Goal: Task Accomplishment & Management: Use online tool/utility

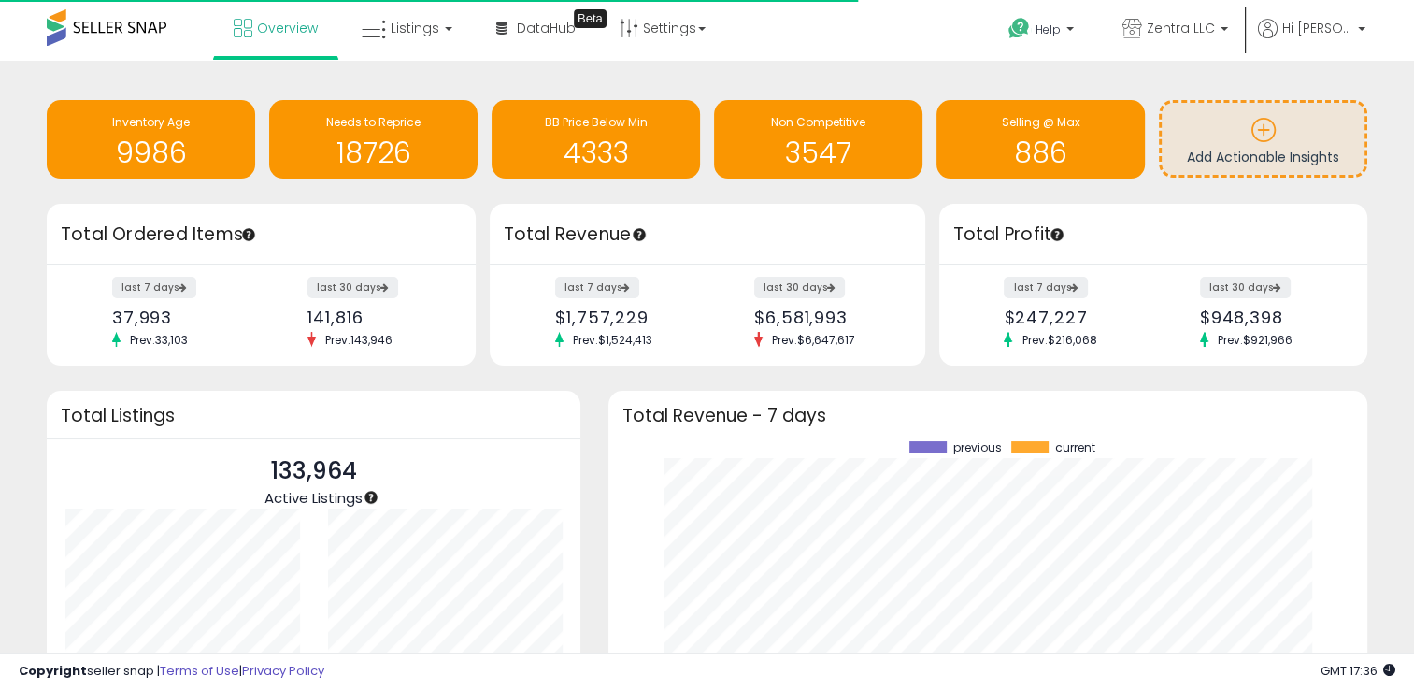
scroll to position [259, 720]
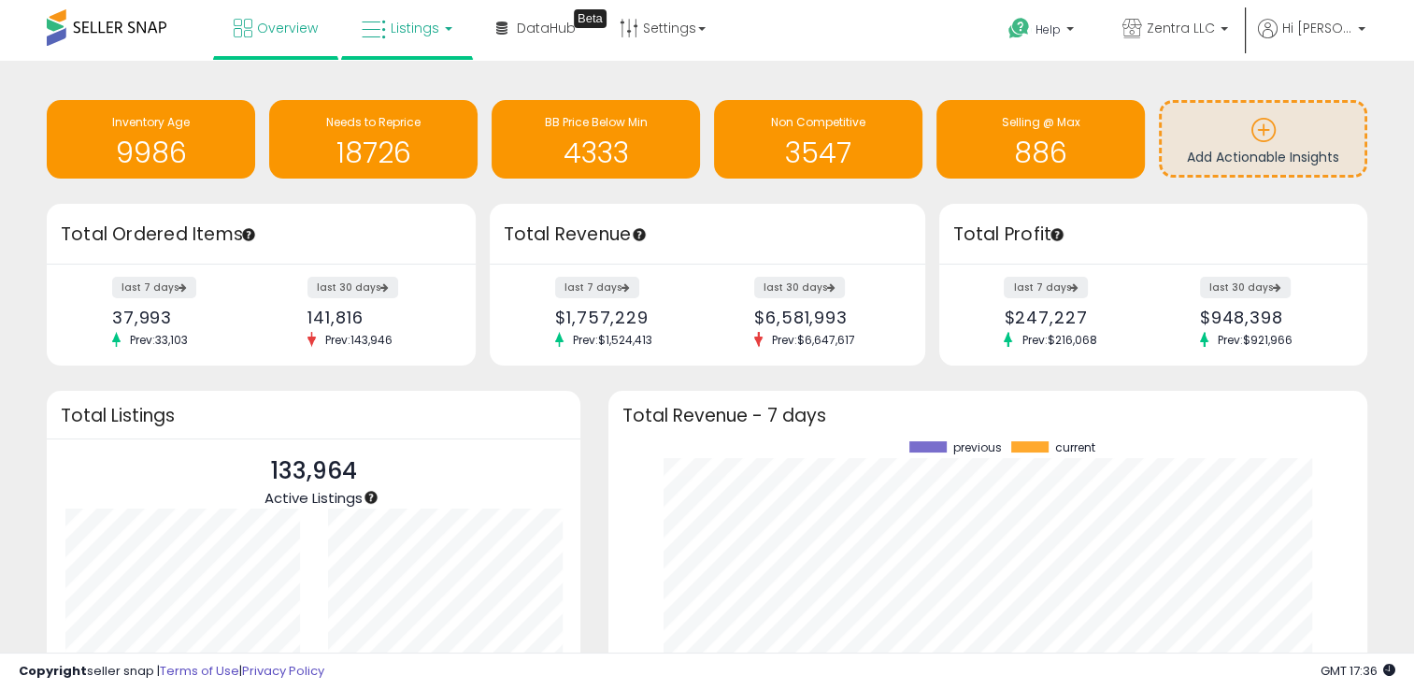
click at [400, 28] on span "Listings" at bounding box center [415, 28] width 49 height 19
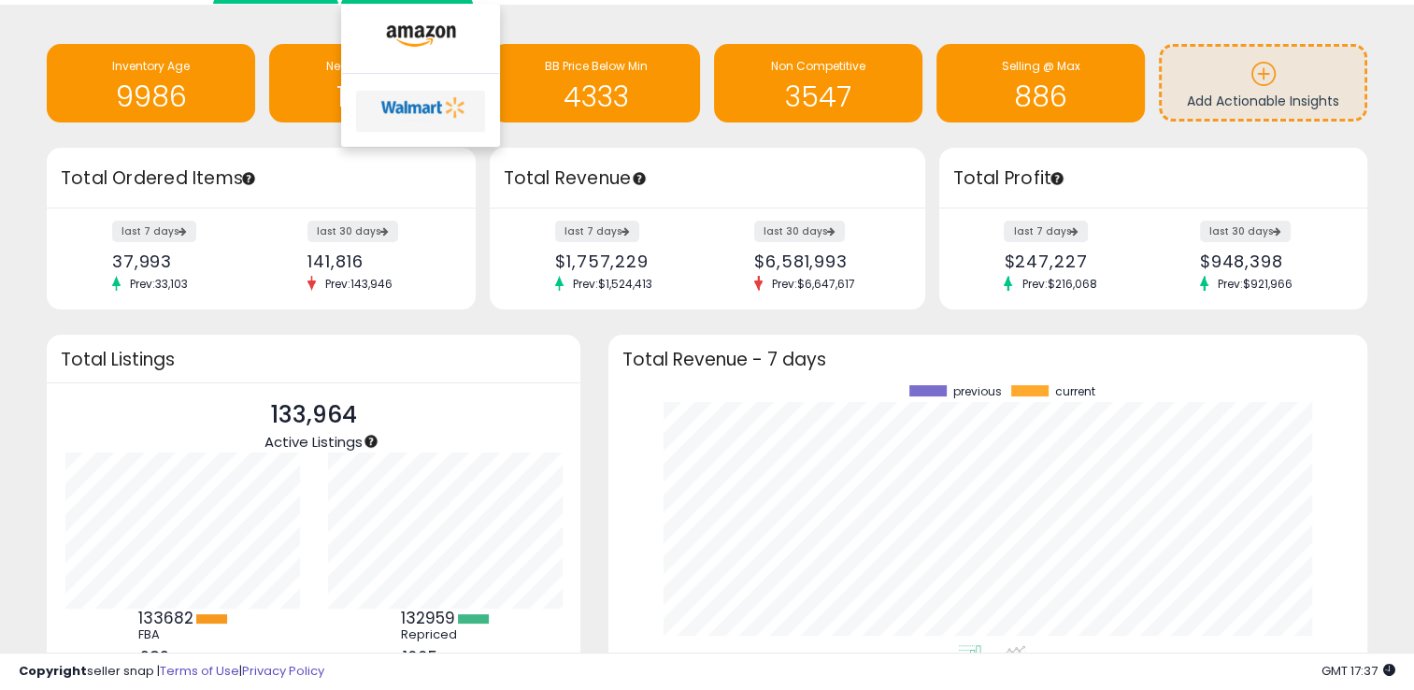
scroll to position [0, 0]
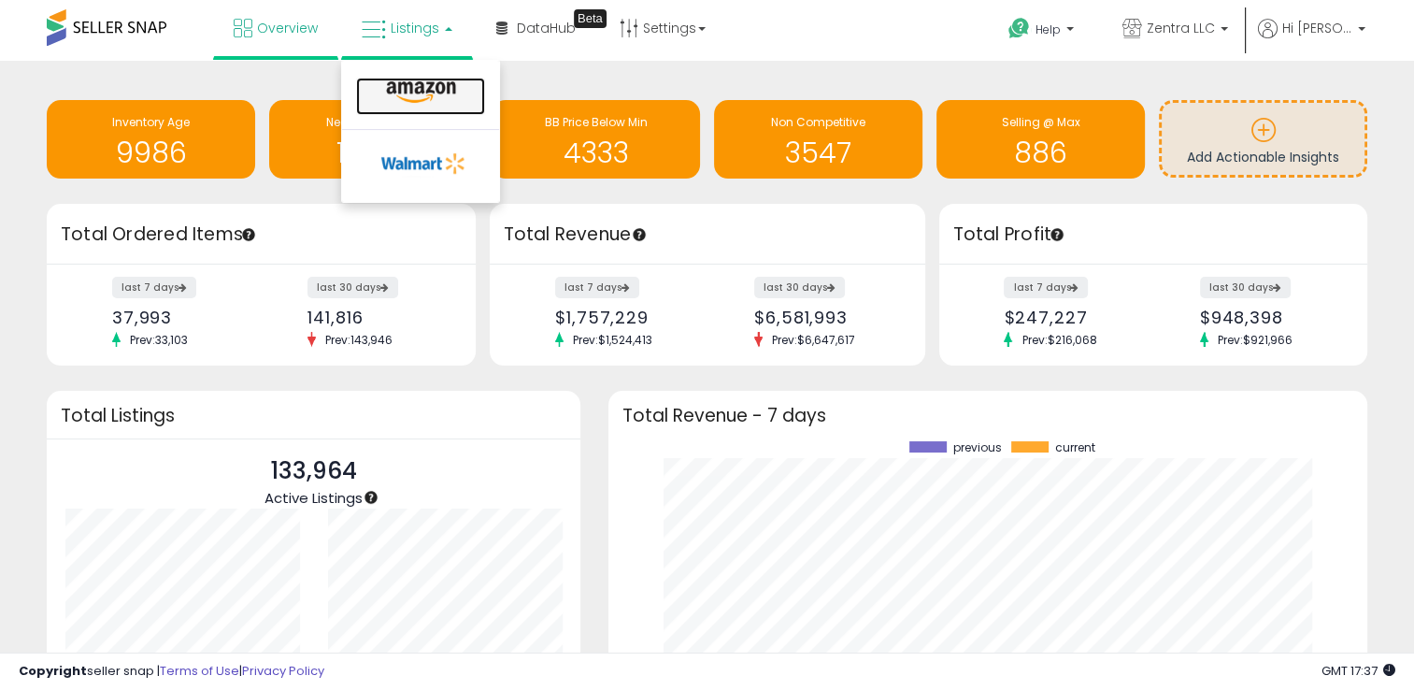
click at [416, 94] on icon at bounding box center [420, 92] width 81 height 24
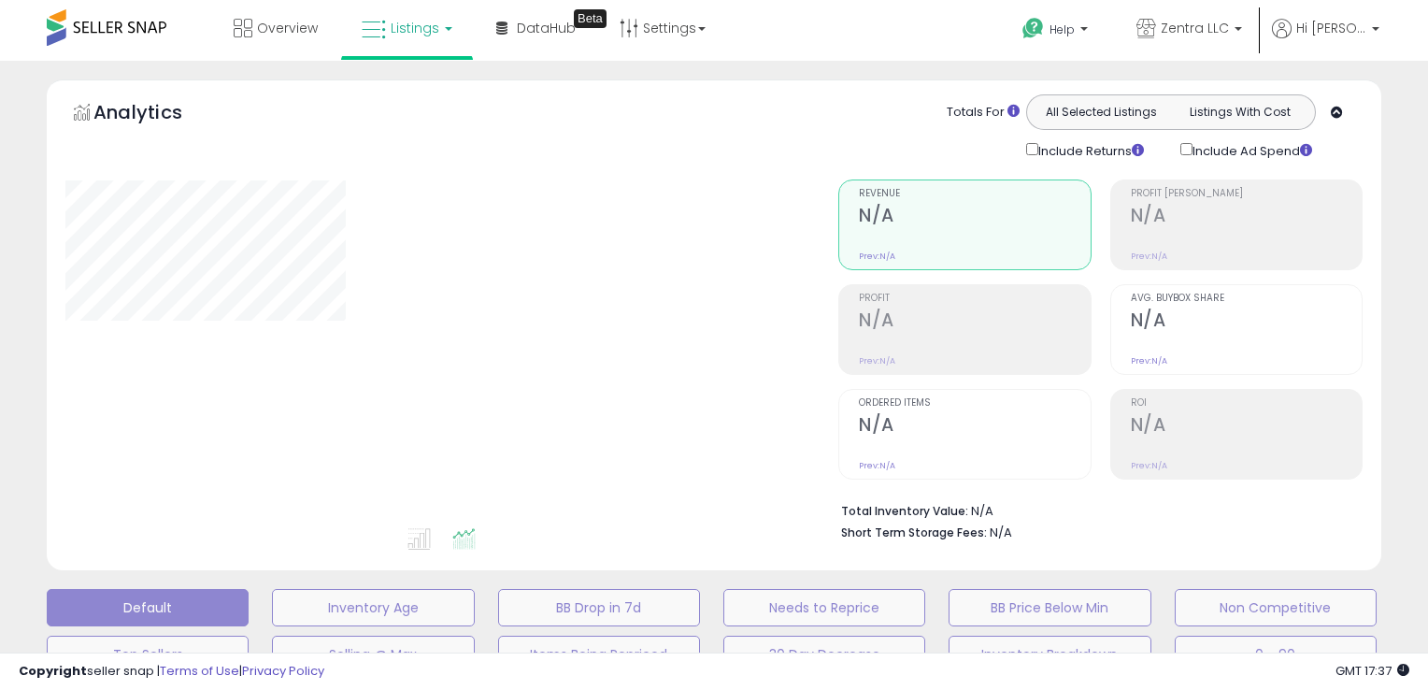
click at [407, 21] on span "Listings" at bounding box center [415, 28] width 49 height 19
click link at bounding box center [420, 96] width 129 height 37
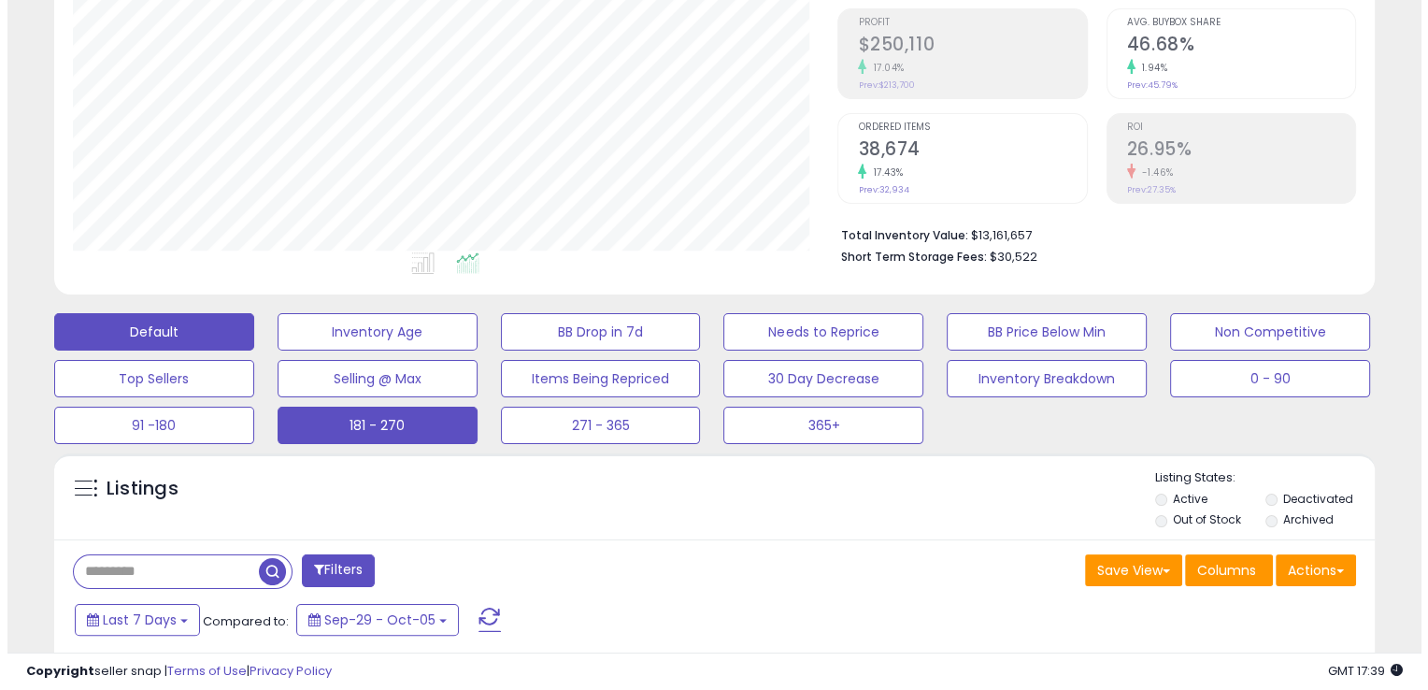
scroll to position [280, 0]
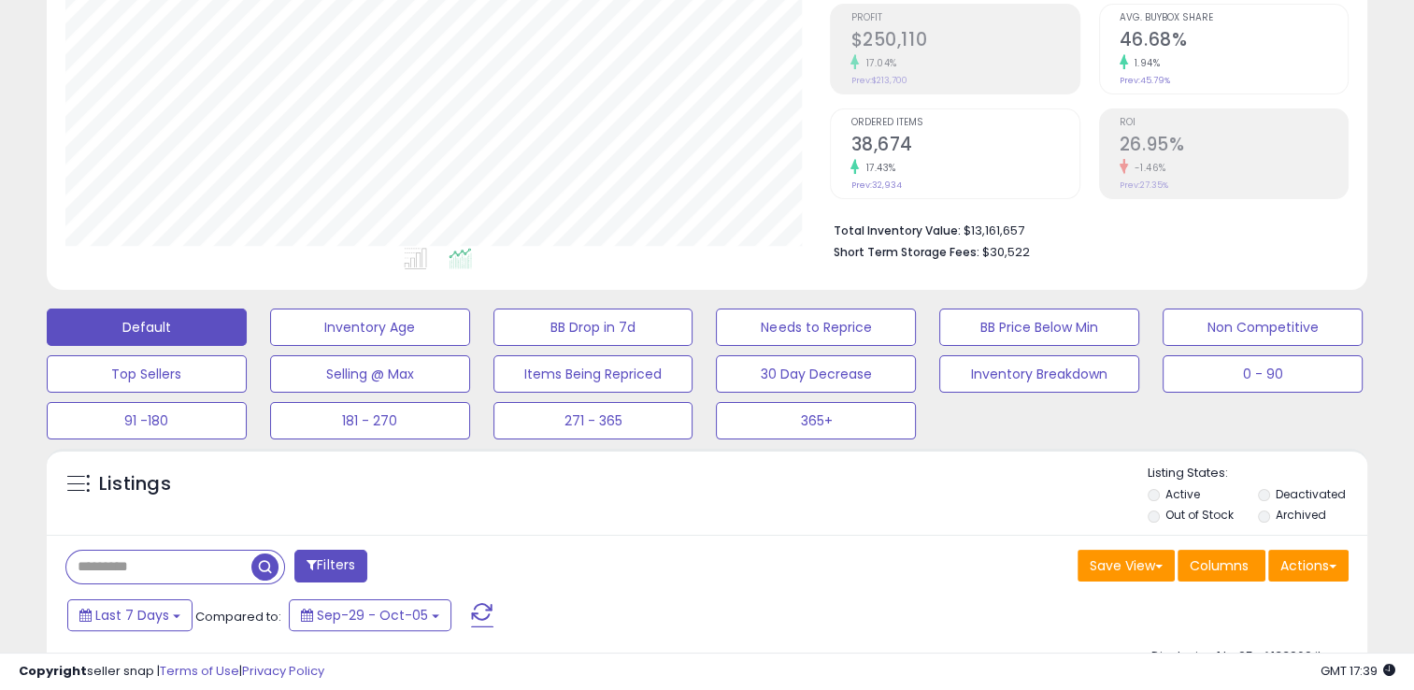
click at [207, 567] on input "text" at bounding box center [158, 566] width 185 height 33
paste input "**********"
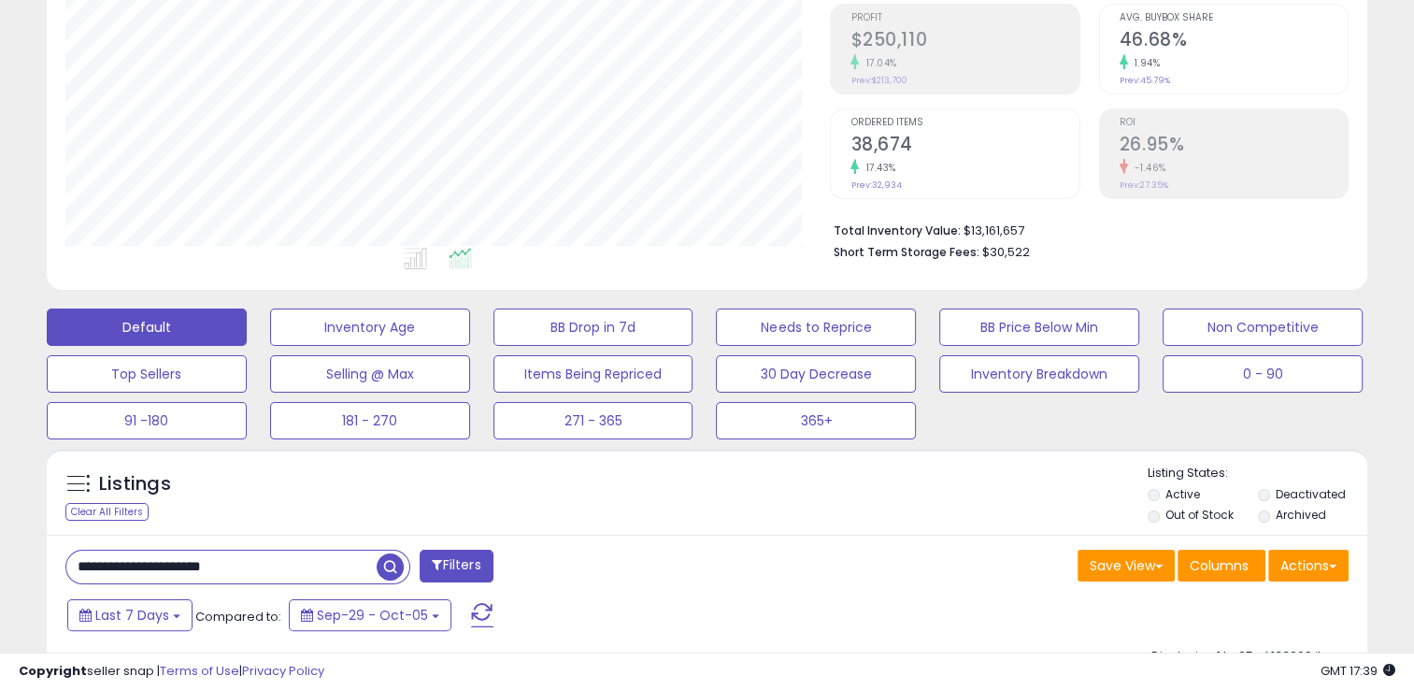
type input "**********"
click at [397, 574] on span "button" at bounding box center [390, 566] width 27 height 27
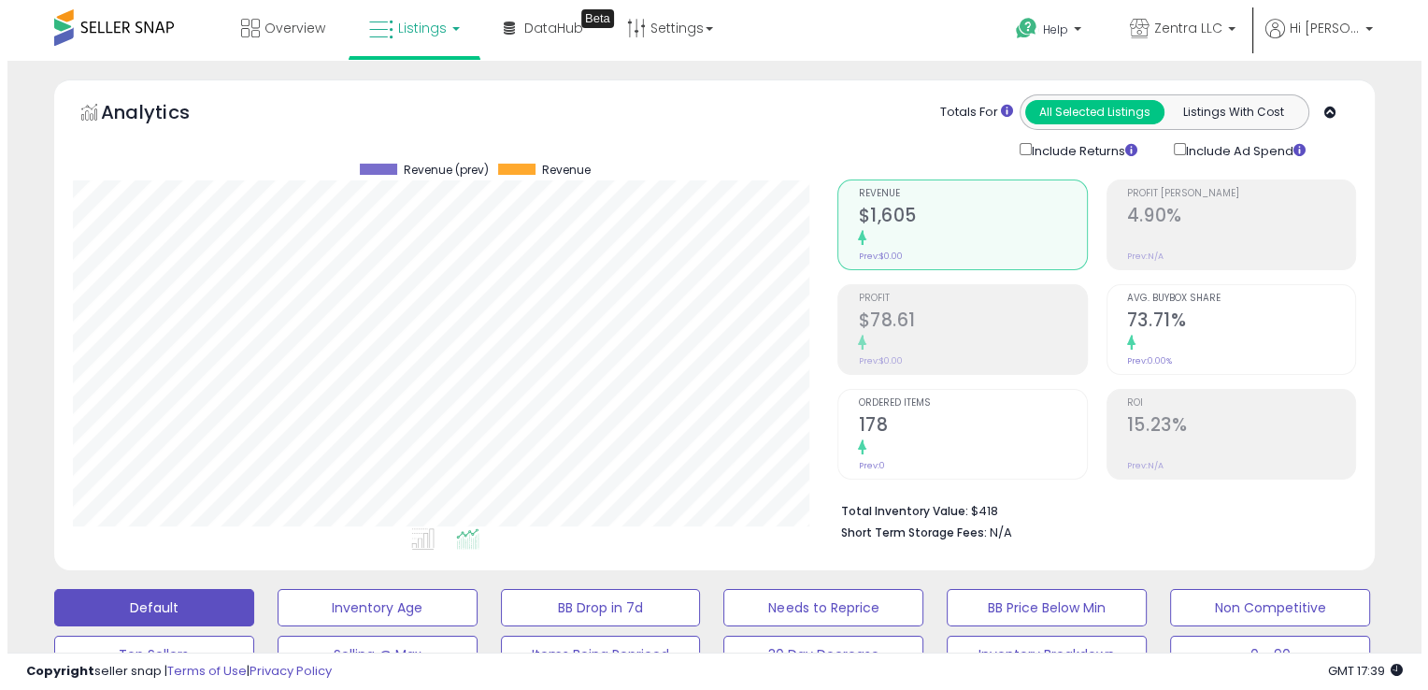
scroll to position [382, 764]
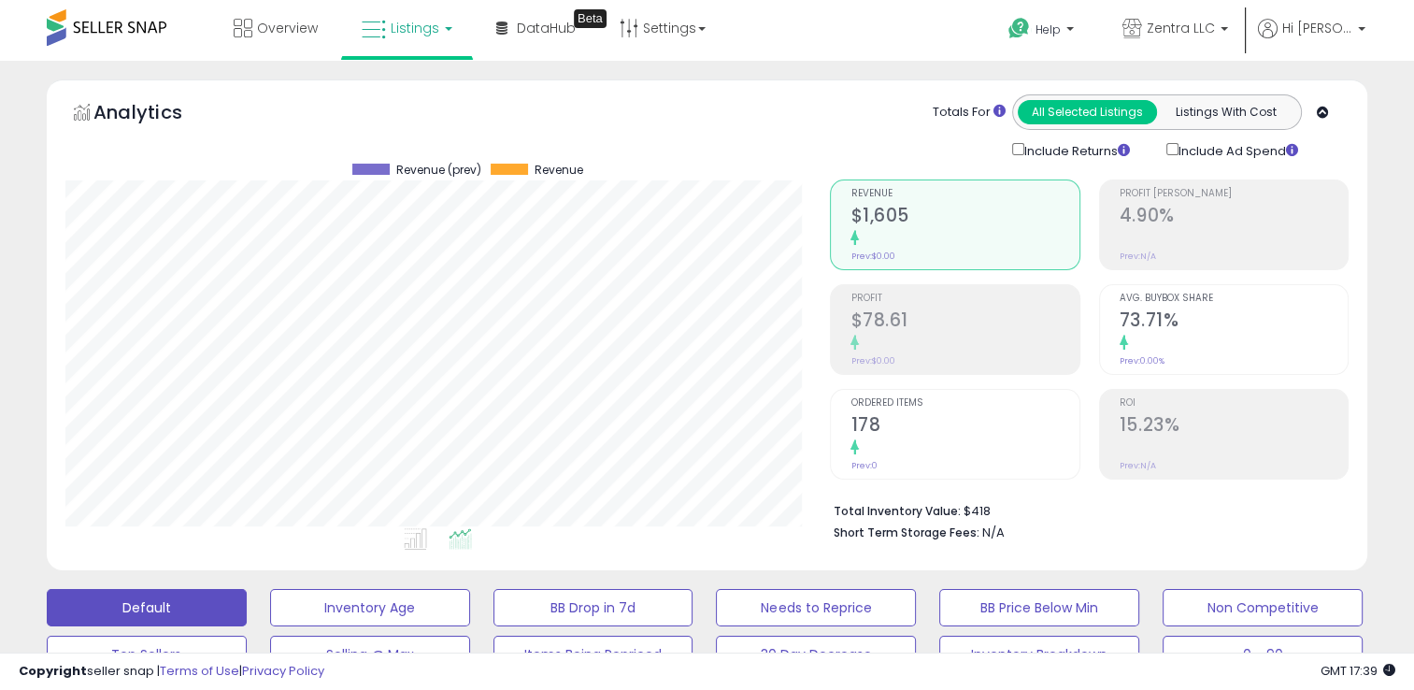
click at [890, 434] on h2 "178" at bounding box center [964, 426] width 228 height 25
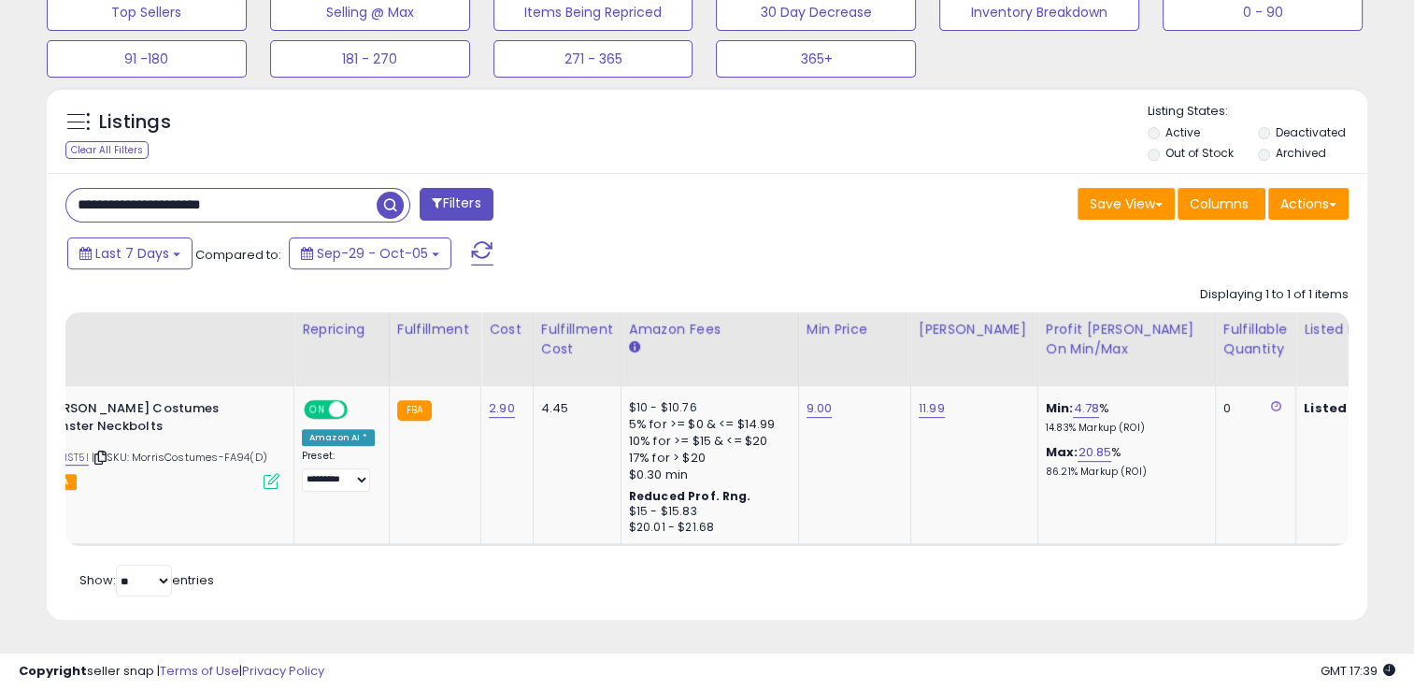
scroll to position [0, 0]
